Goal: Find specific page/section: Find specific page/section

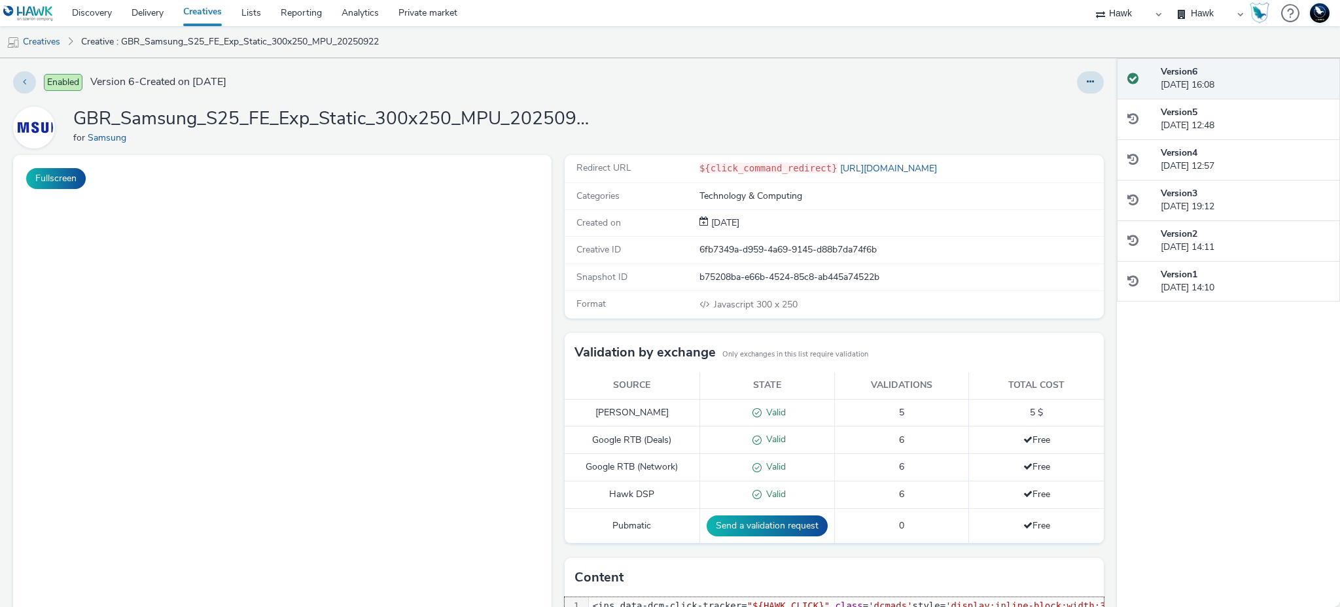
select select "11a7df10-284f-415c-b52a-427acf4c31ae"
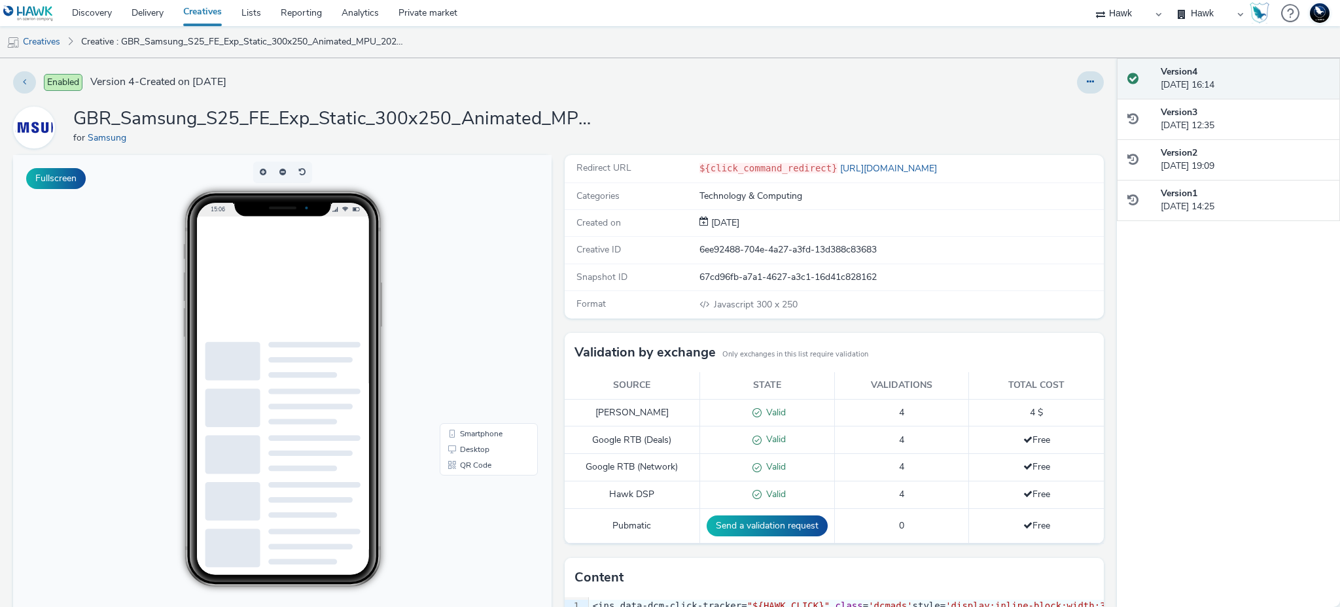
scroll to position [3, 0]
click at [100, 15] on link "Discovery" at bounding box center [92, 13] width 60 height 26
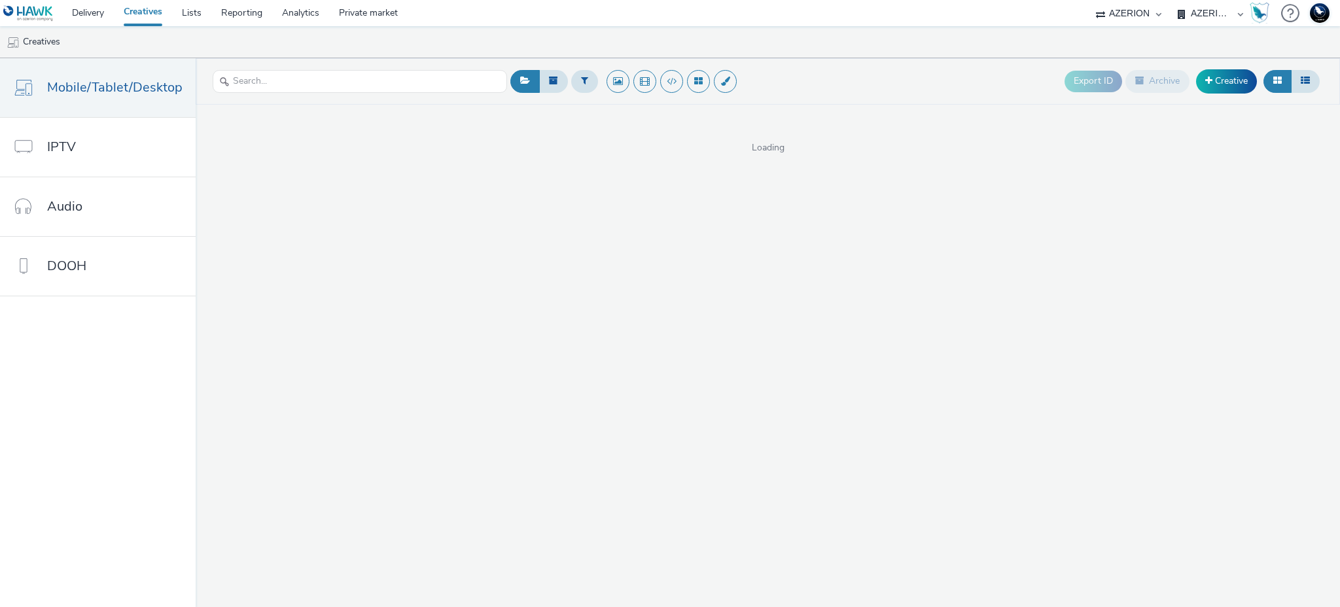
select select "ac009755-aa48-4799-8050-7a339a378eb8"
select select "d3406a9b-95e8-409c-967d-04bb2c697fe0"
select select "ac009755-aa48-4799-8050-7a339a378eb8"
select select "79162ed7-0017-4339-93b0-3399b708648f"
